Goal: Information Seeking & Learning: Learn about a topic

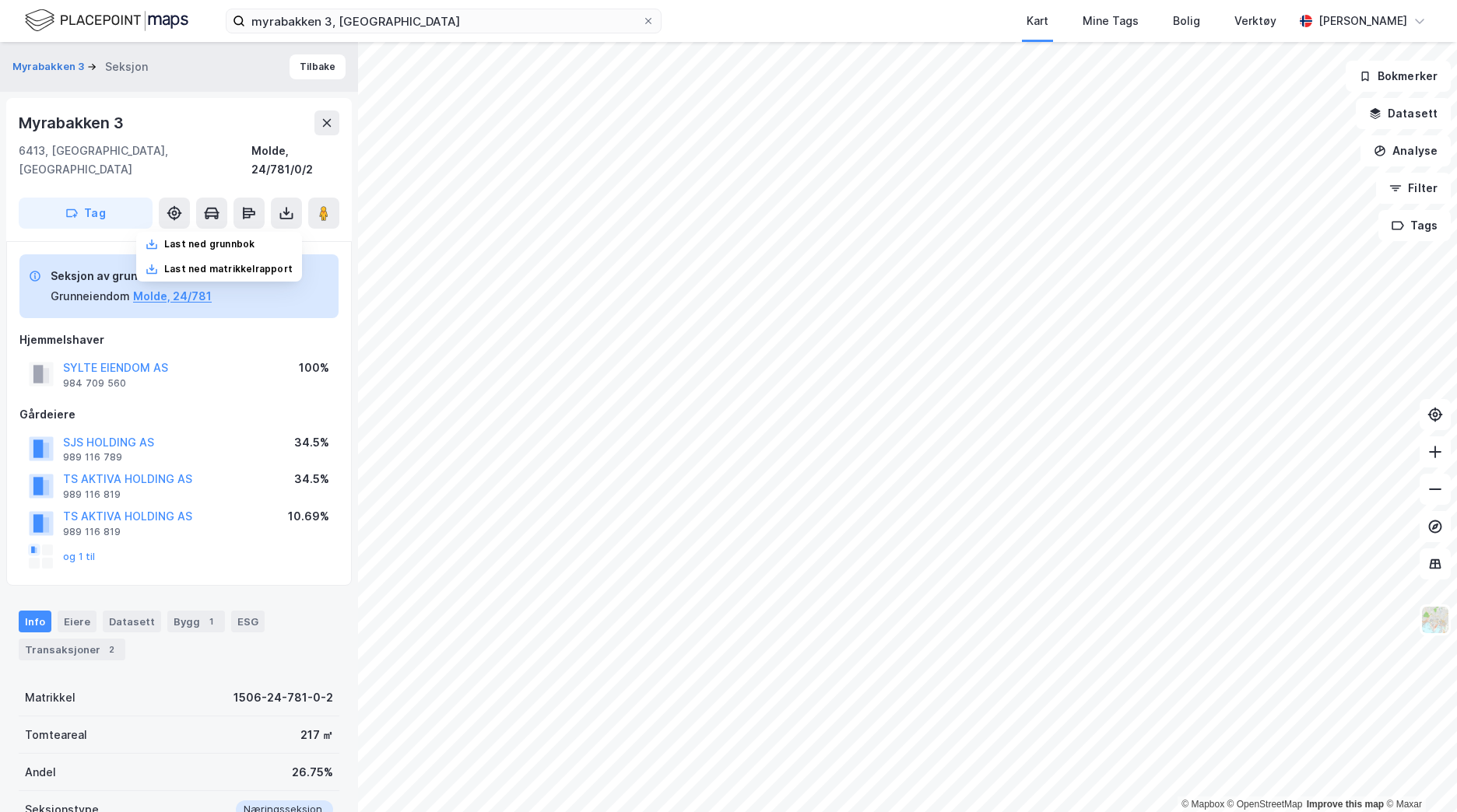
scroll to position [2, 0]
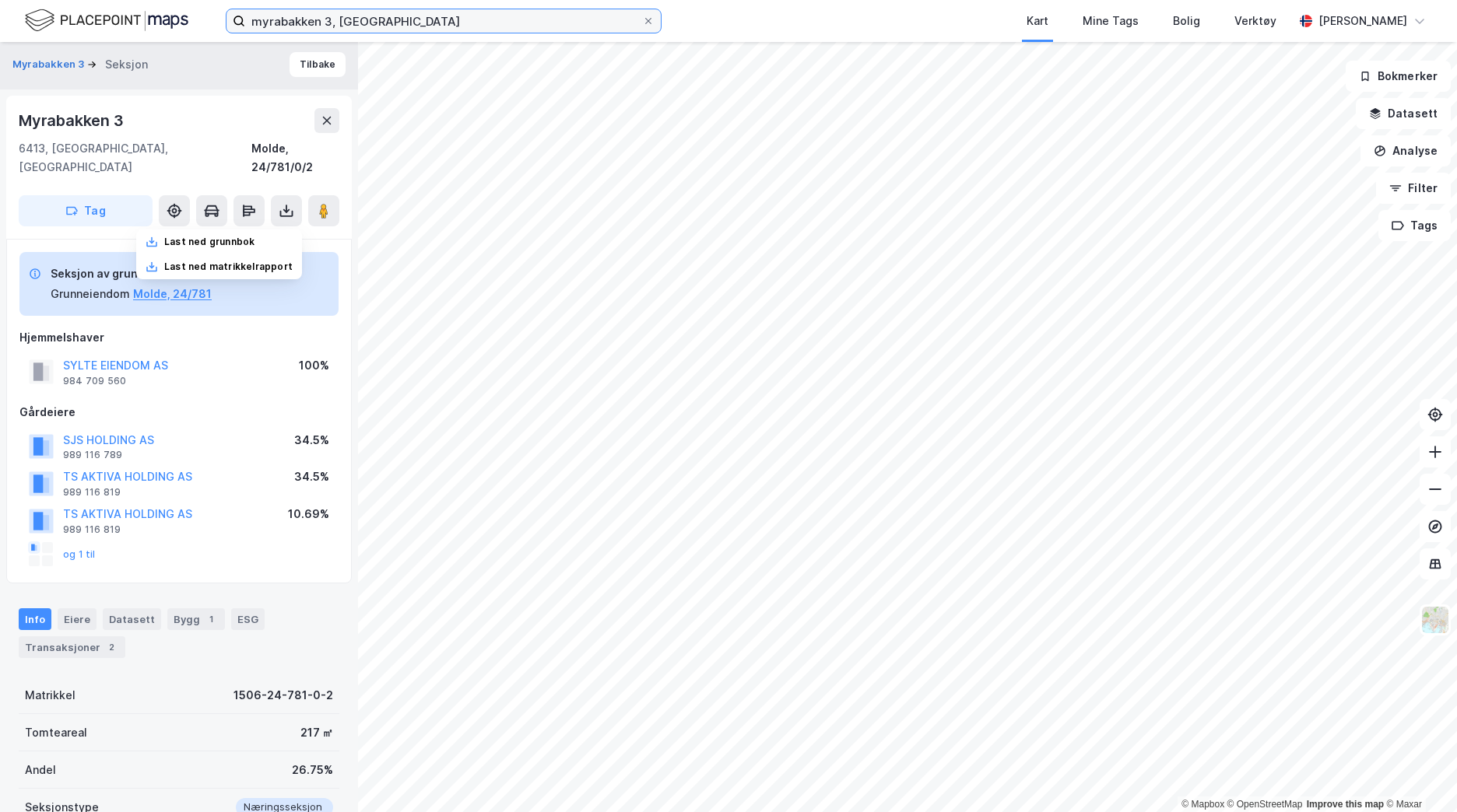
click at [401, 25] on input "myrabakken 3, [GEOGRAPHIC_DATA]" at bounding box center [443, 21] width 397 height 23
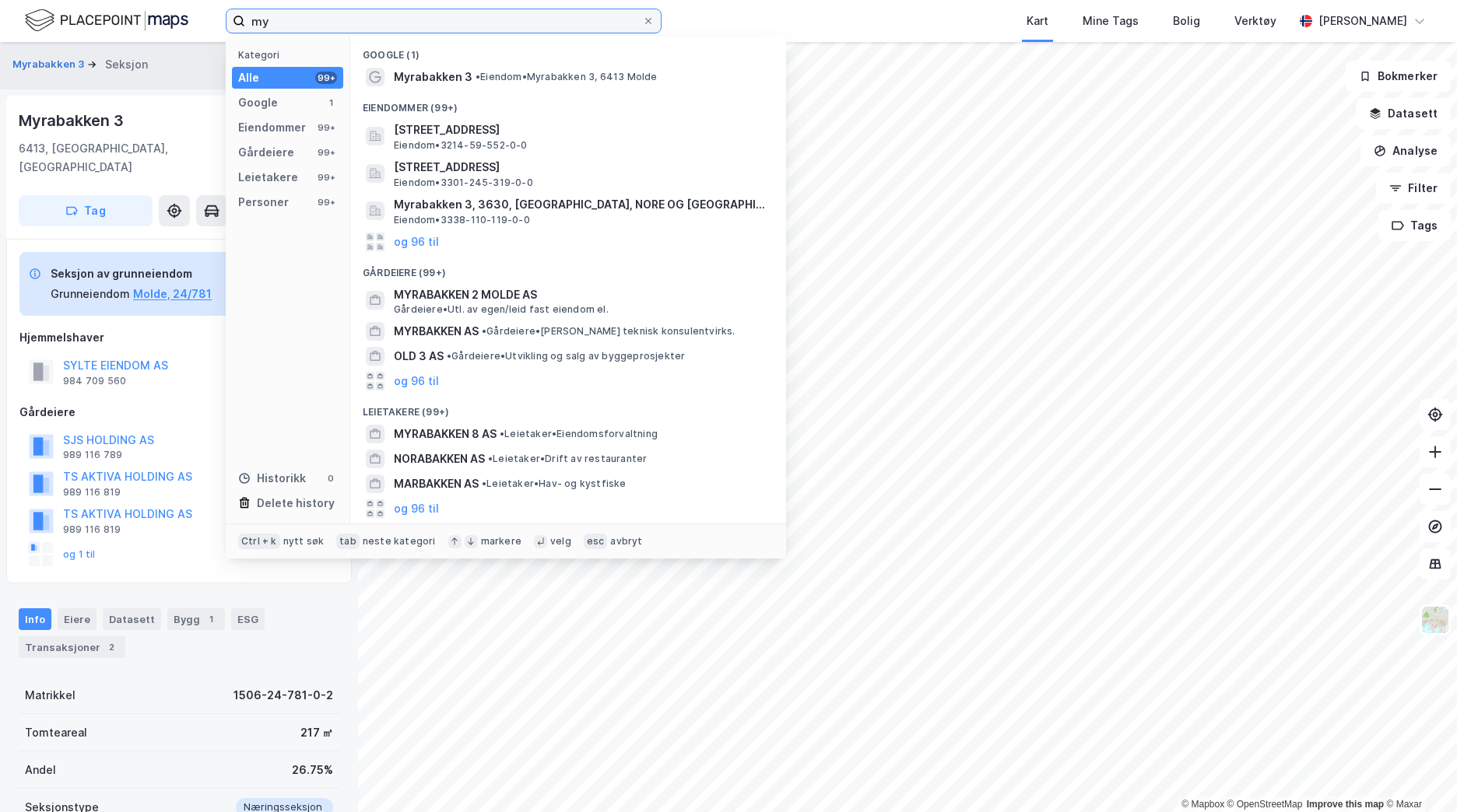
type input "m"
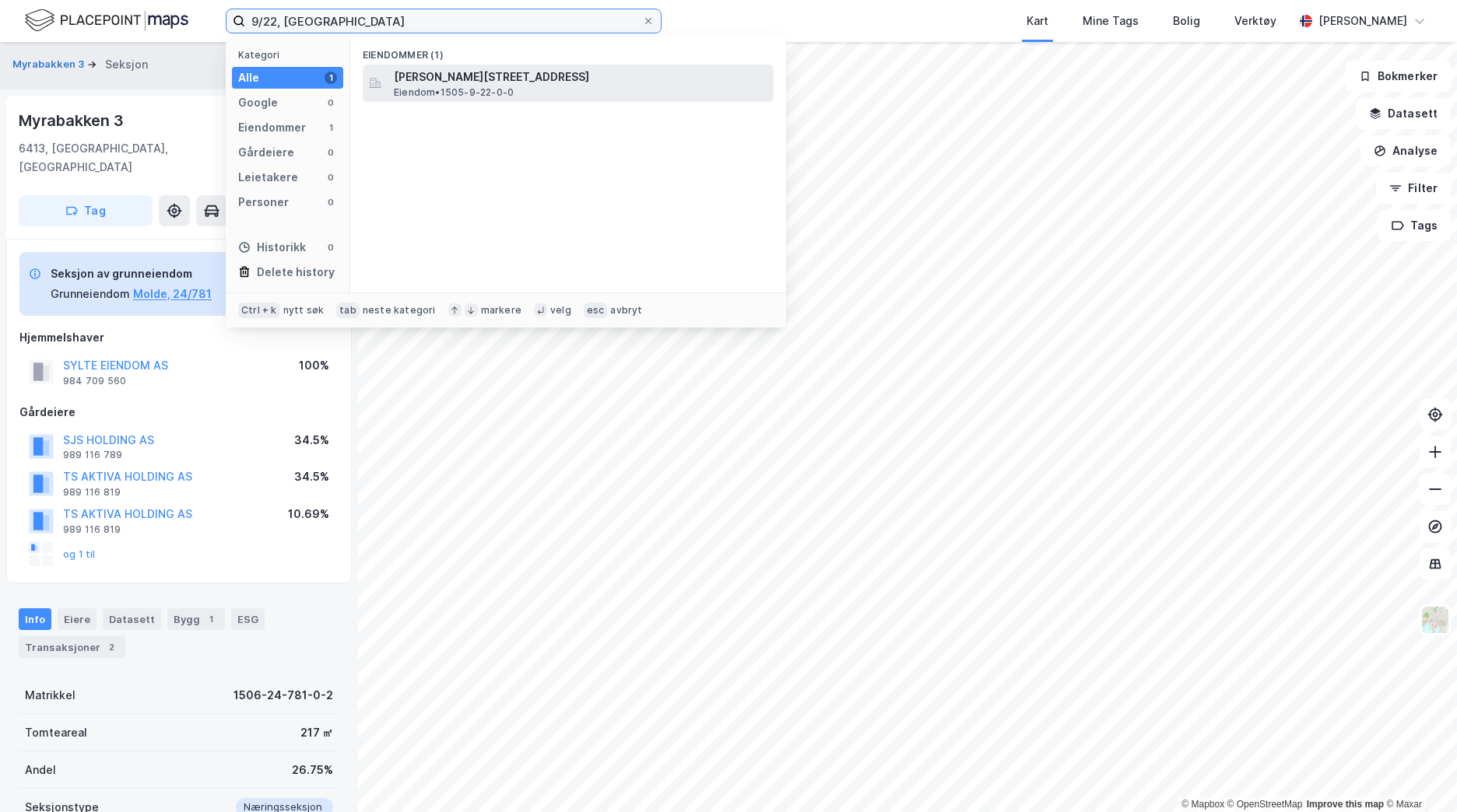
type input "9/22, [GEOGRAPHIC_DATA]"
click at [474, 82] on span "[PERSON_NAME][STREET_ADDRESS]" at bounding box center [580, 77] width 374 height 19
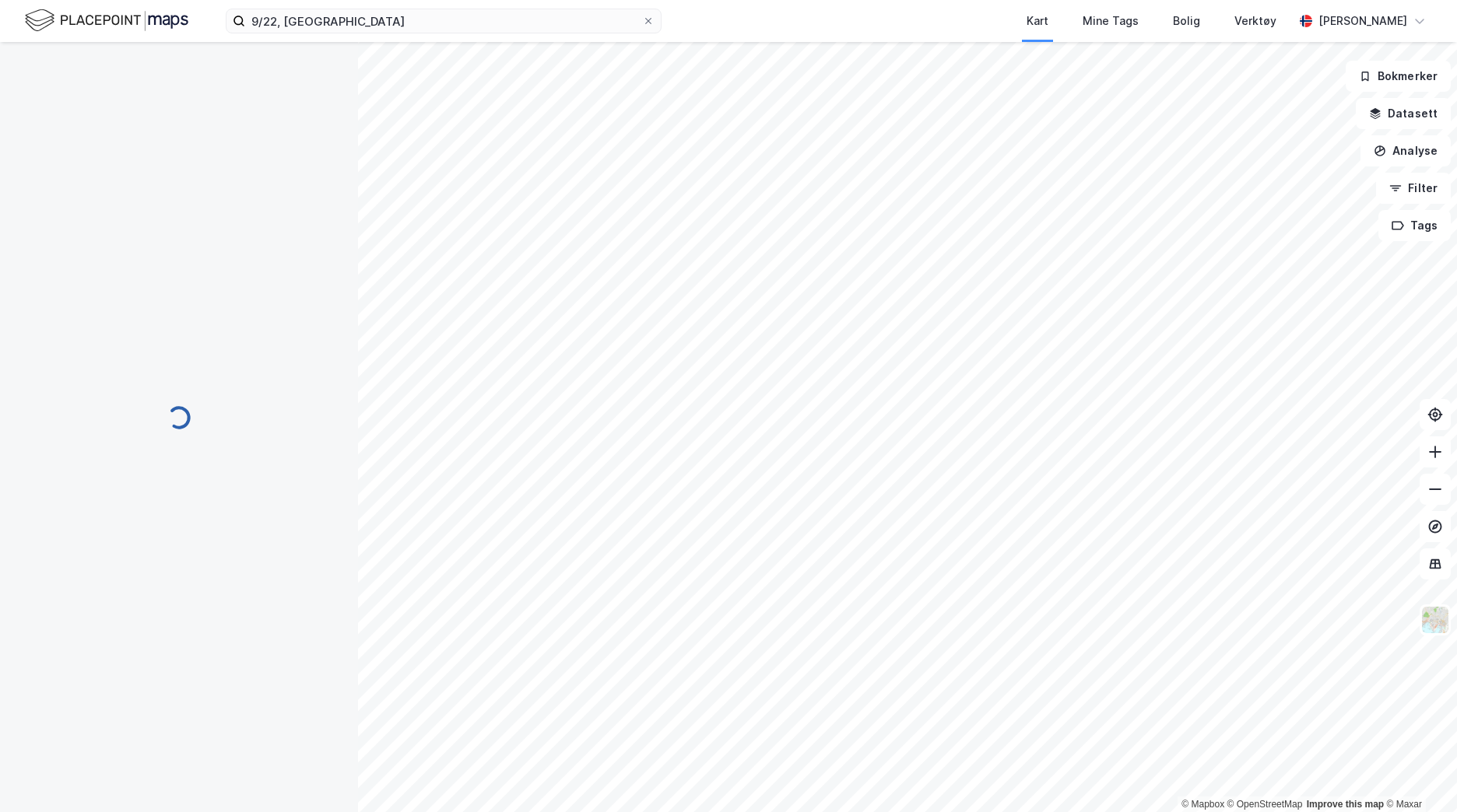
scroll to position [2, 0]
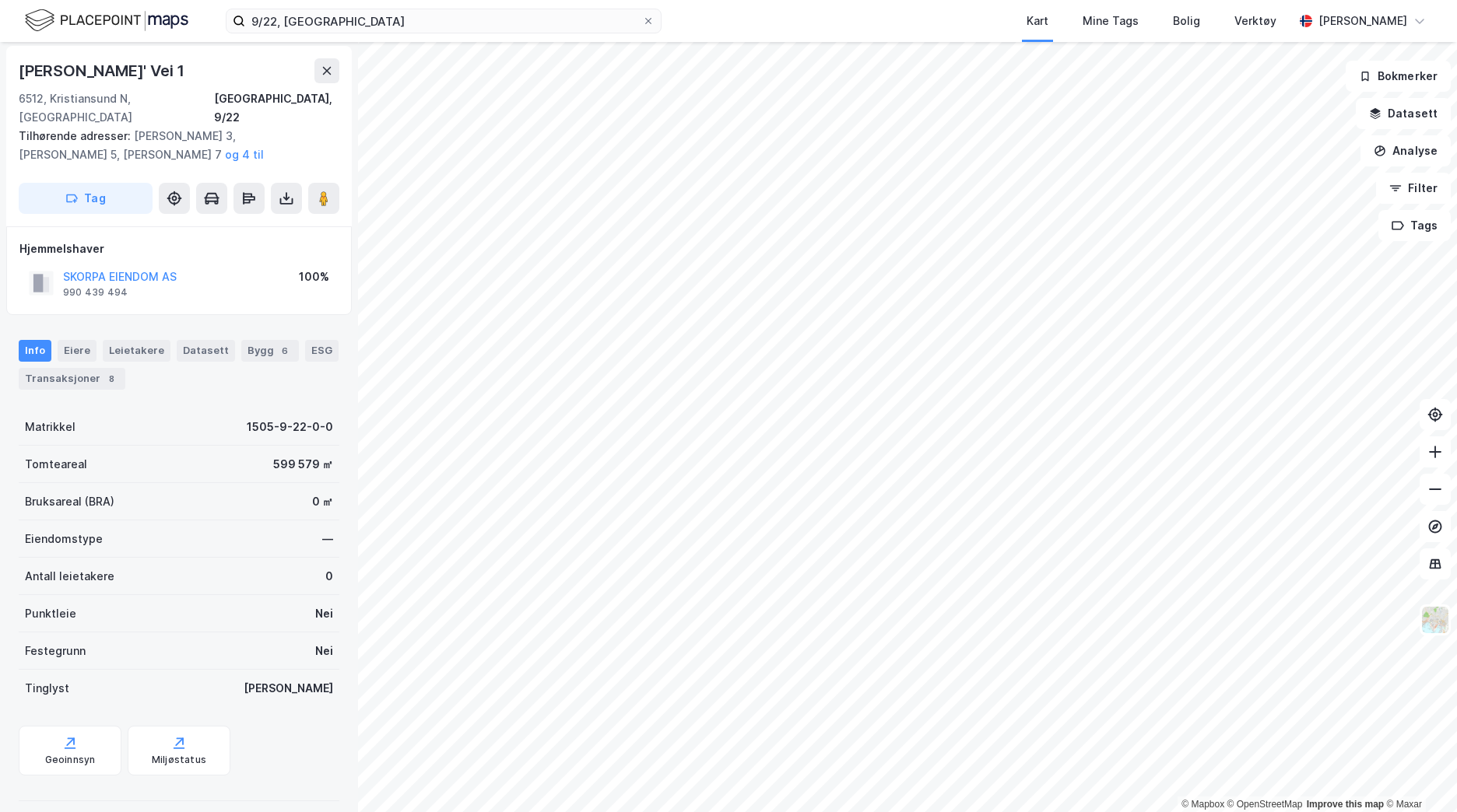
scroll to position [2, 0]
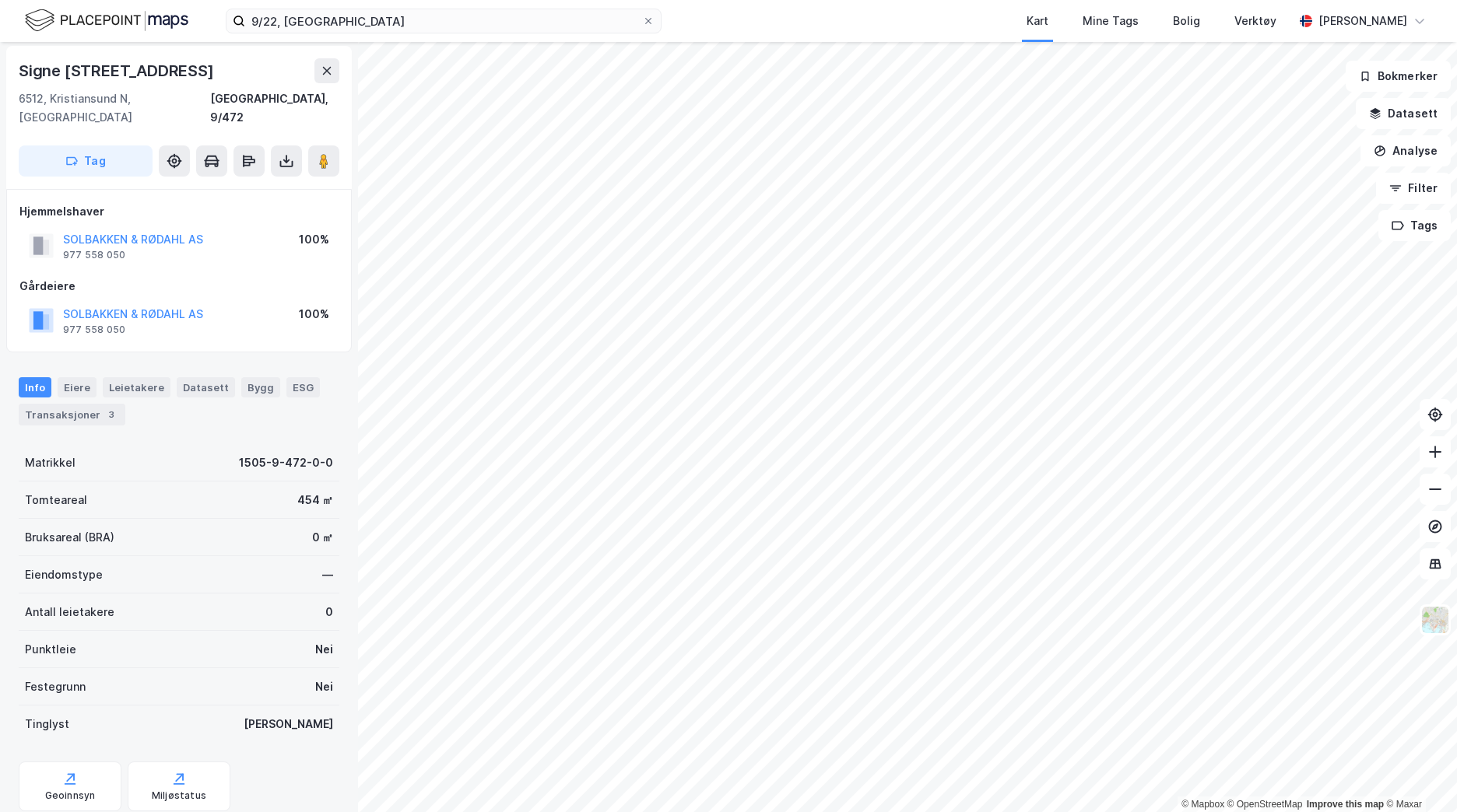
scroll to position [2, 0]
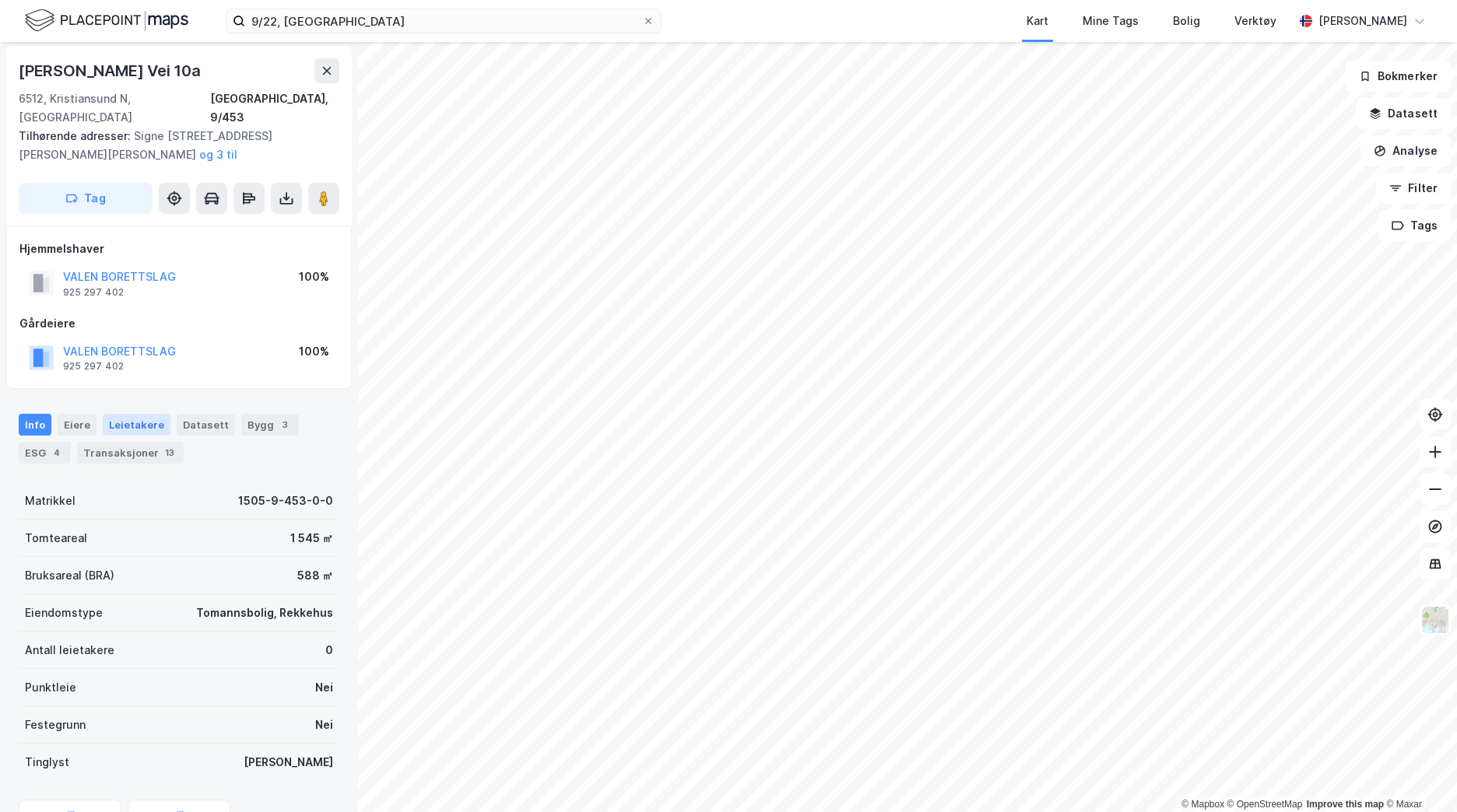
click at [121, 414] on div "Leietakere" at bounding box center [136, 424] width 67 height 21
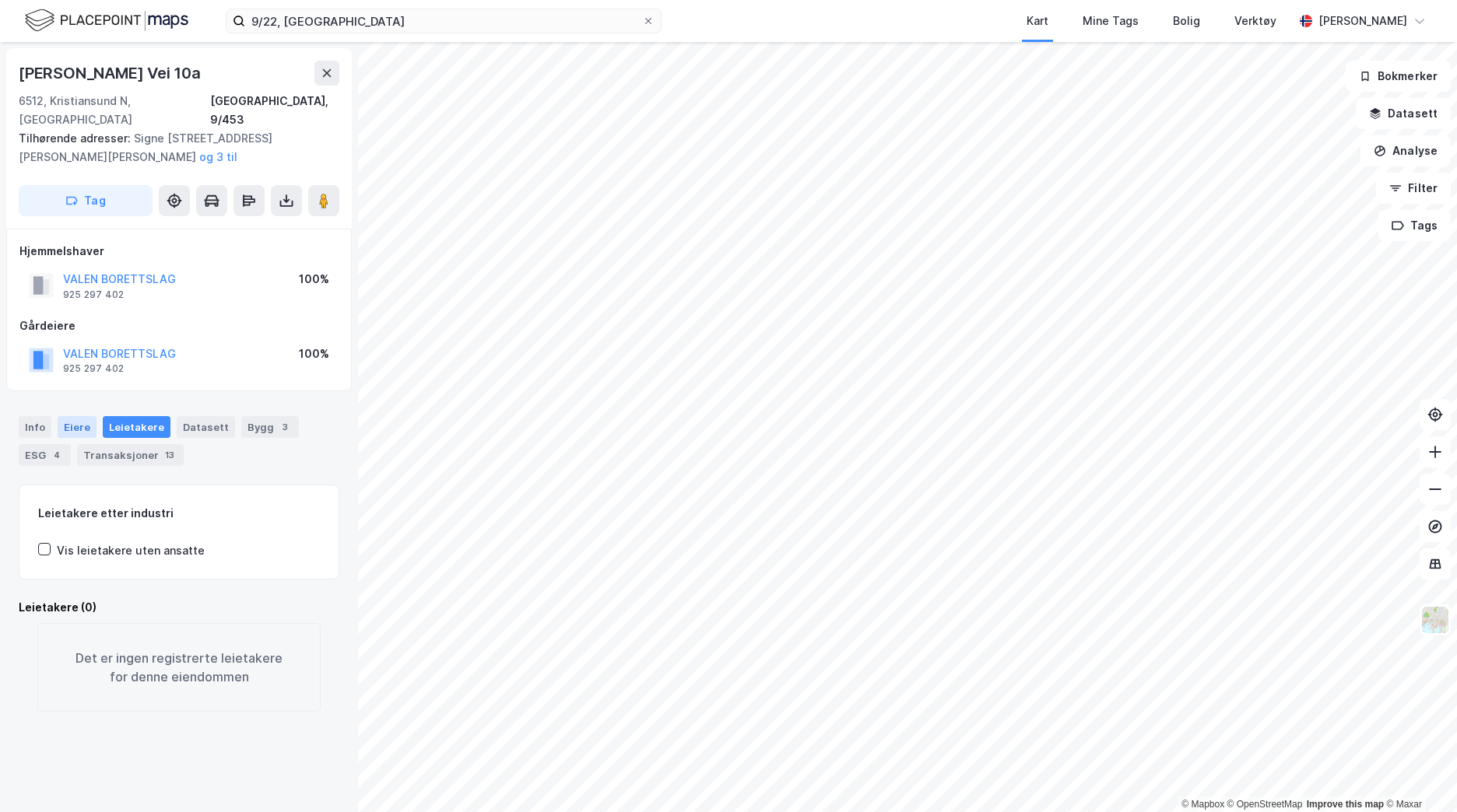
click at [83, 416] on div "Eiere" at bounding box center [77, 427] width 39 height 21
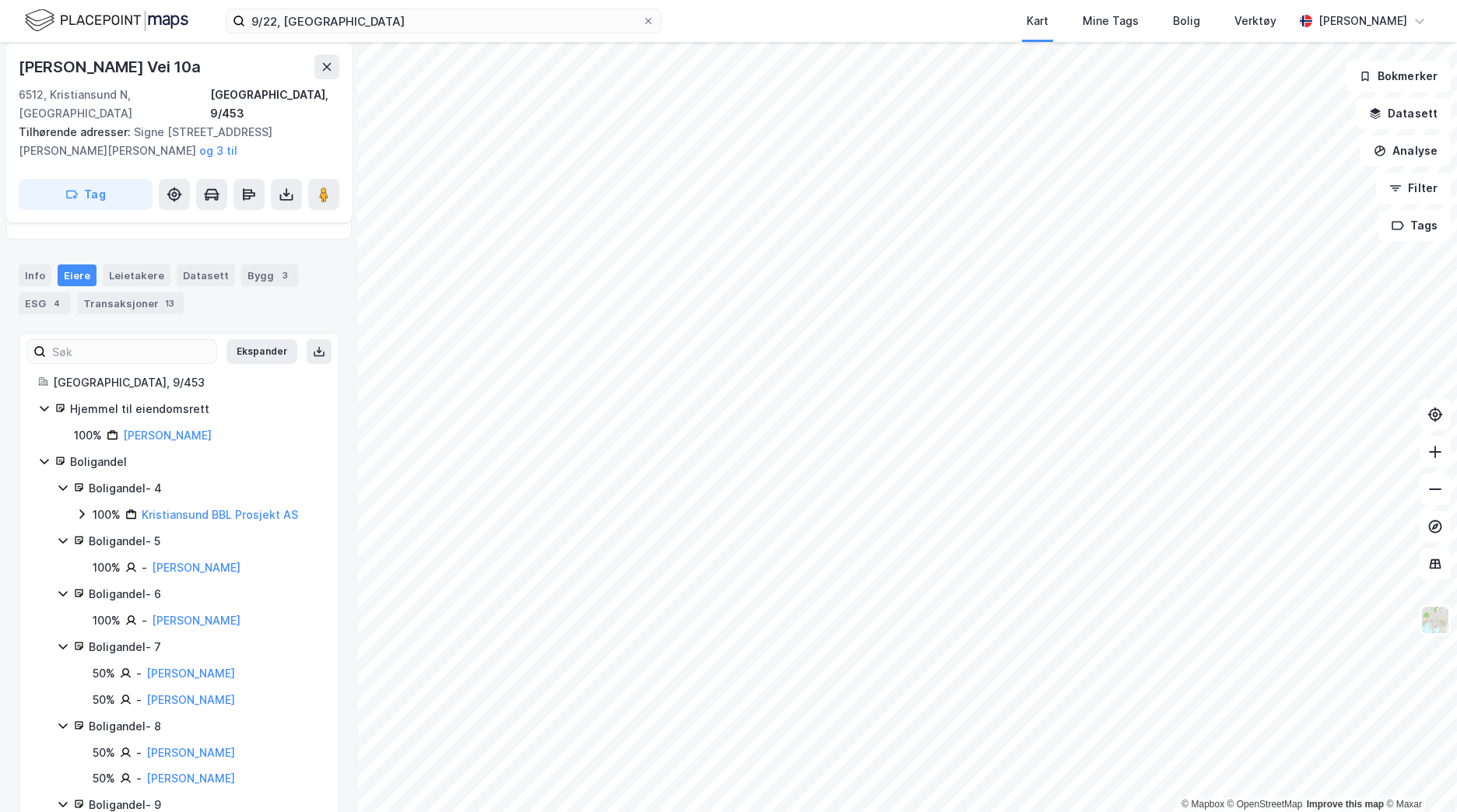
scroll to position [151, 0]
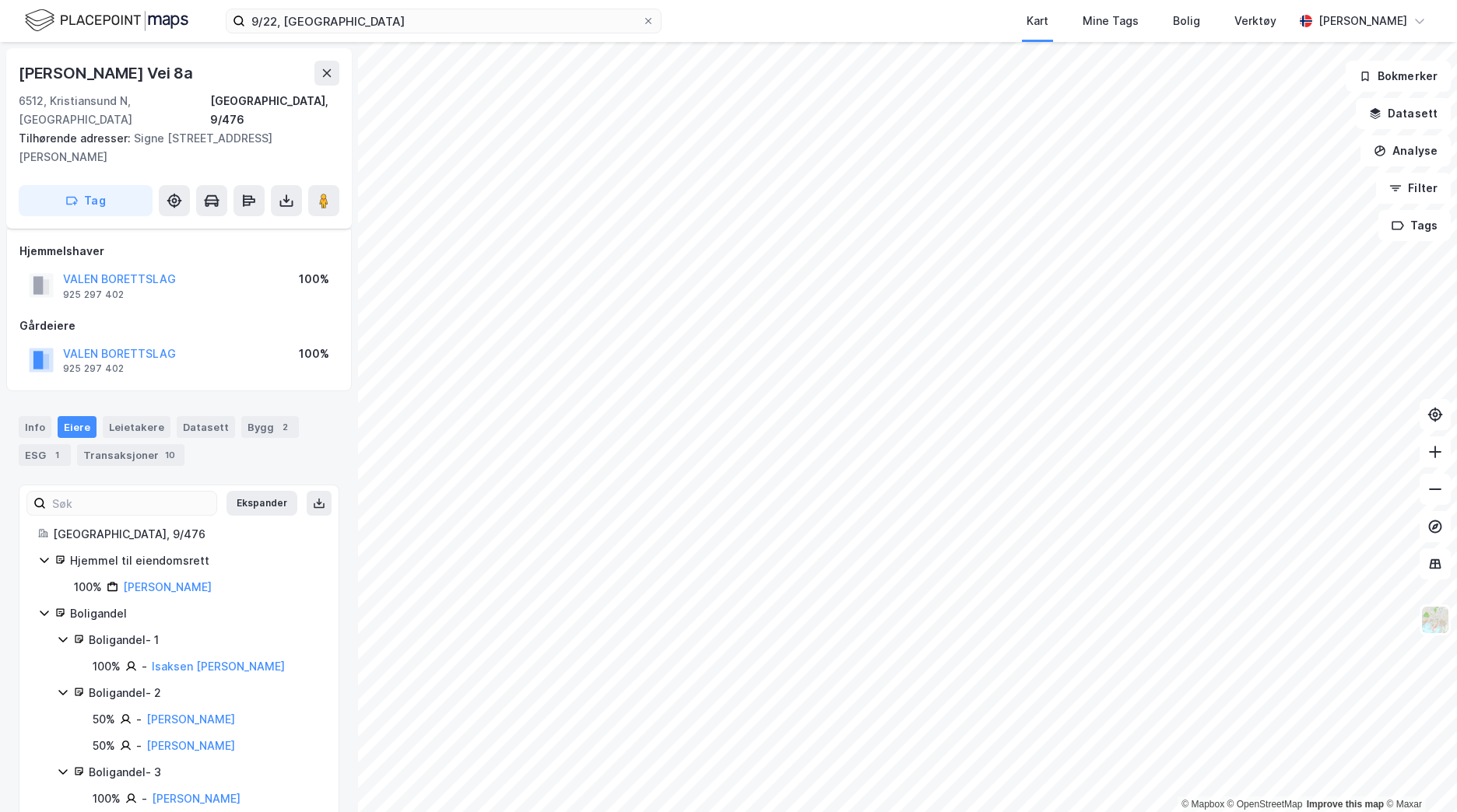
scroll to position [16, 0]
